Goal: Task Accomplishment & Management: Use online tool/utility

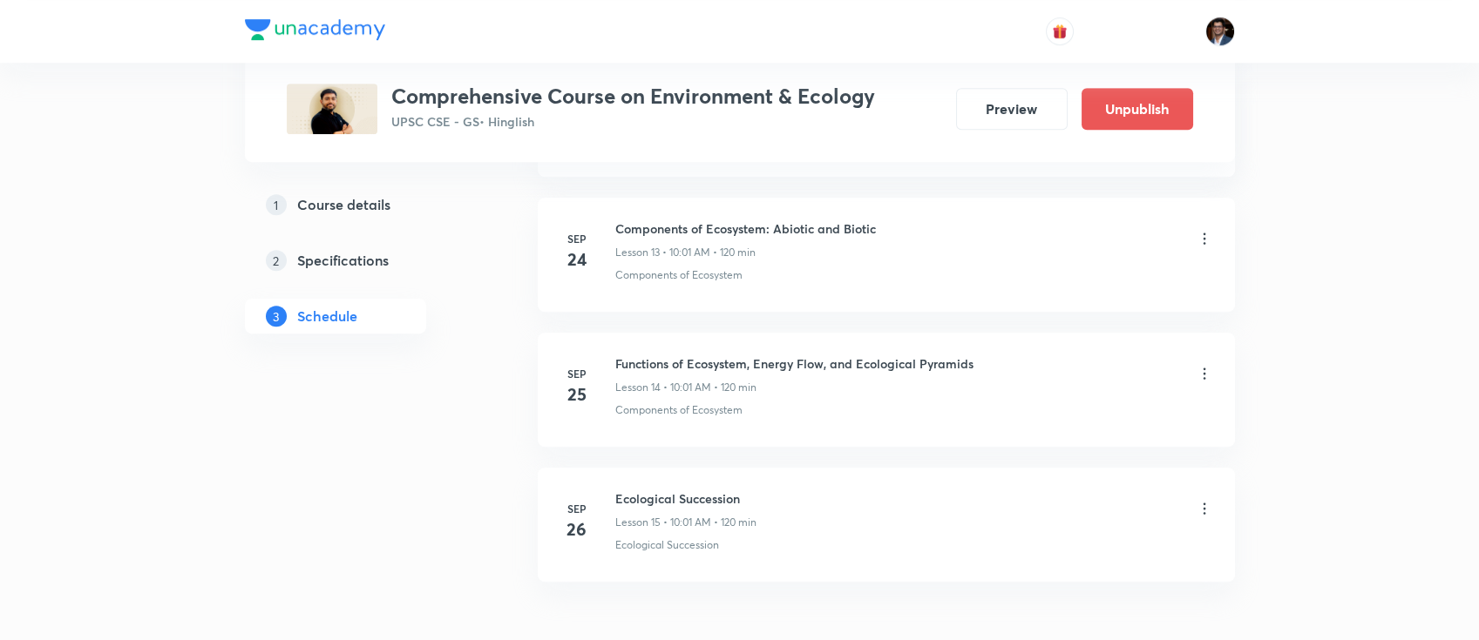
scroll to position [2052, 0]
